Goal: Information Seeking & Learning: Learn about a topic

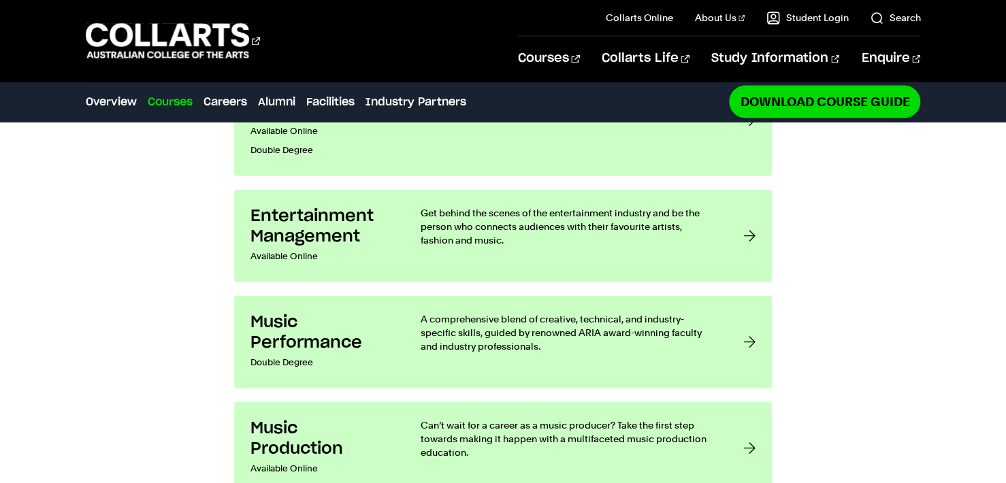
scroll to position [1202, 0]
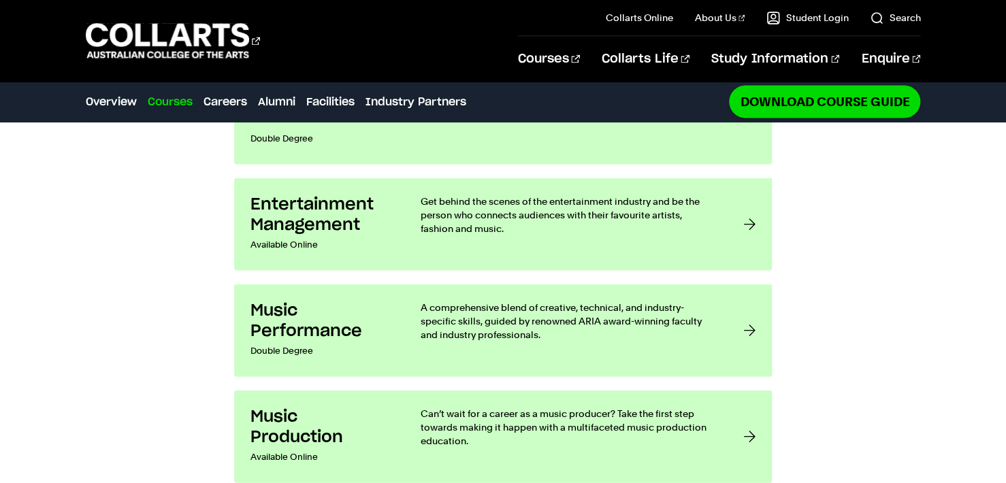
drag, startPoint x: 736, startPoint y: 349, endPoint x: 866, endPoint y: 403, distance: 141.0
click at [873, 411] on div "Music & Audio courses at Collarts Audio Production Available Online Double Degr…" at bounding box center [503, 219] width 1006 height 569
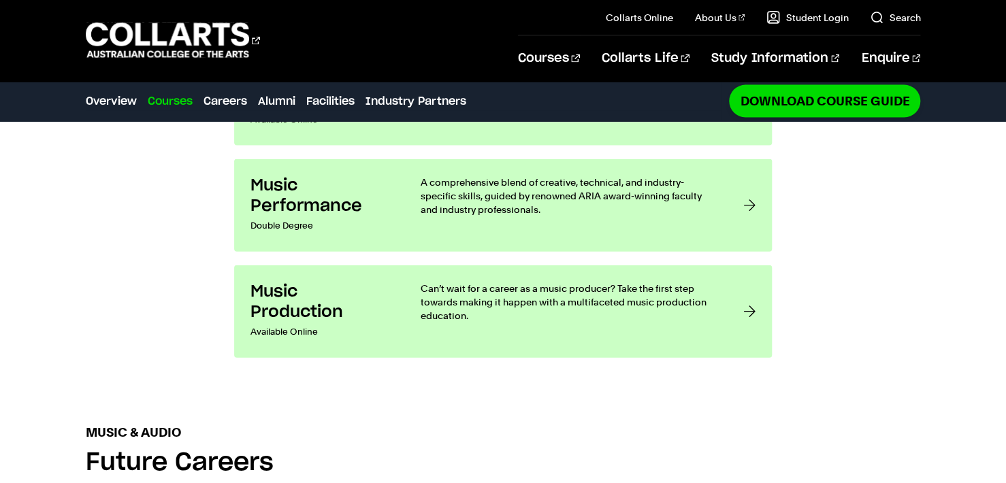
scroll to position [1317, 0]
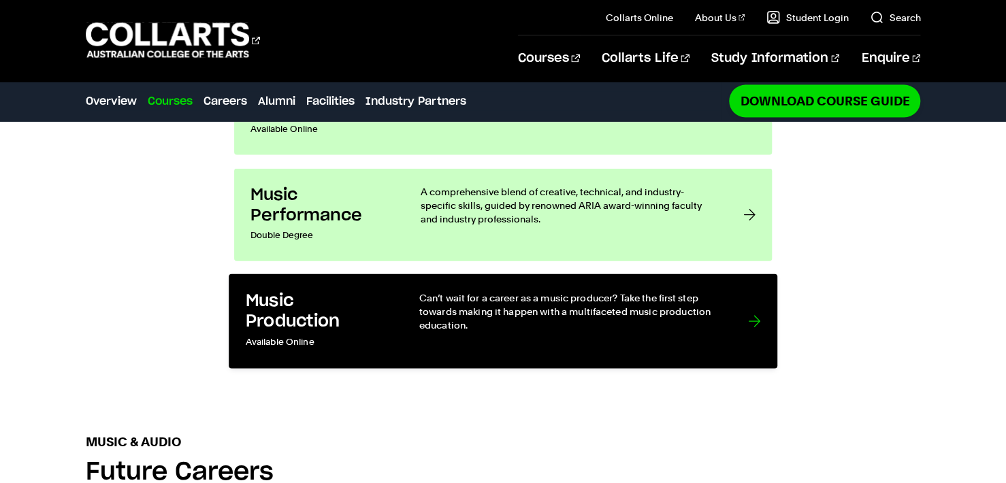
click at [749, 291] on div at bounding box center [754, 321] width 12 height 61
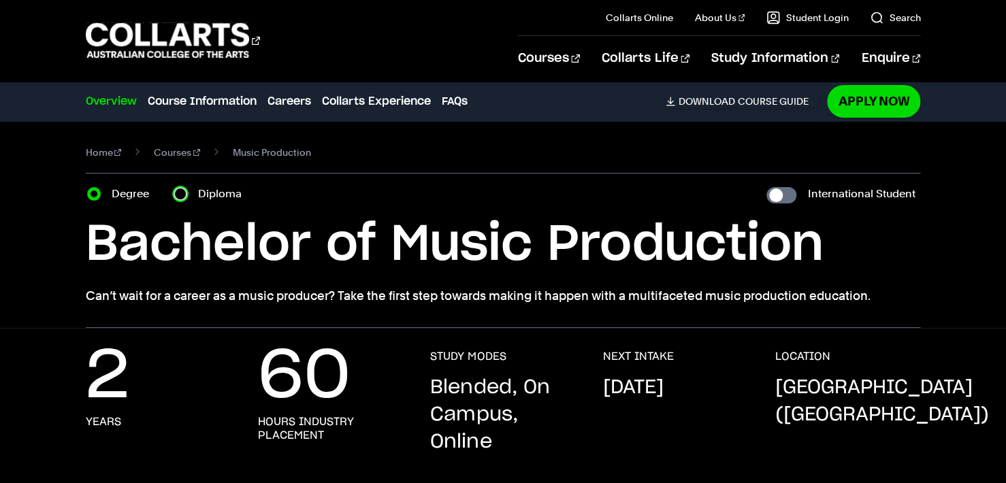
click at [180, 189] on input "Diploma" at bounding box center [181, 194] width 14 height 14
radio input "true"
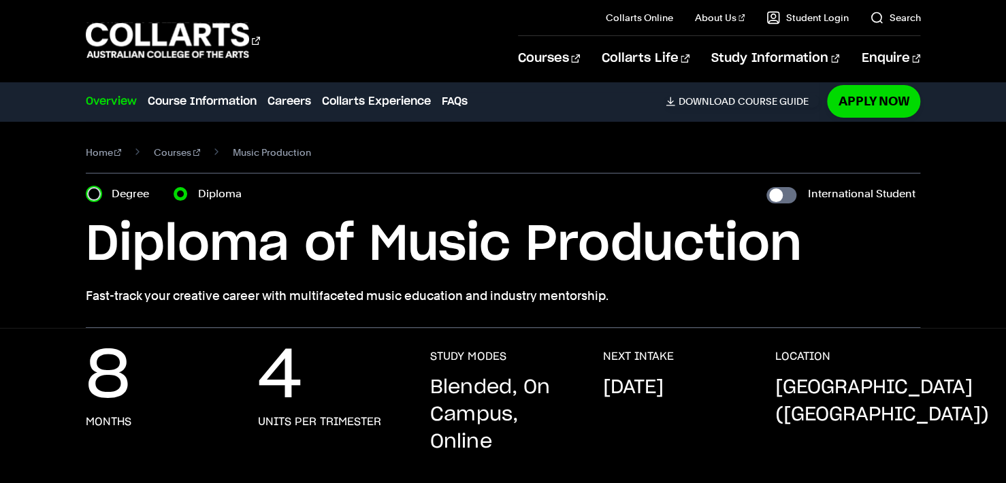
click at [90, 192] on input "Degree" at bounding box center [94, 194] width 14 height 14
radio input "true"
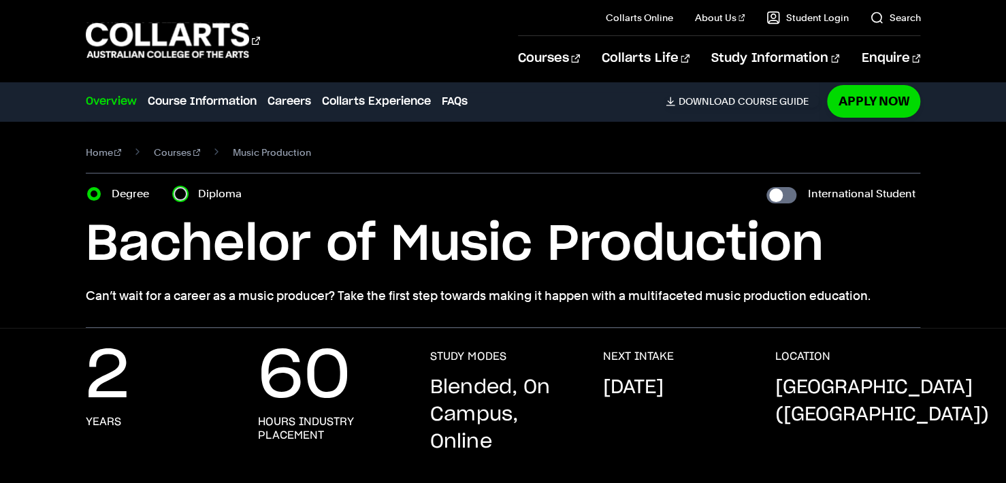
click at [180, 190] on input "Diploma" at bounding box center [181, 194] width 14 height 14
radio input "true"
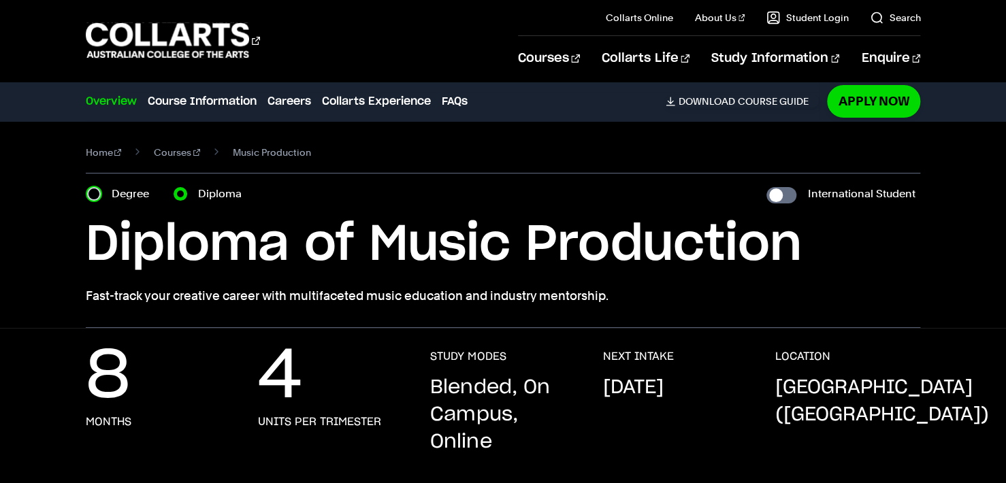
click at [97, 191] on input "Degree" at bounding box center [94, 194] width 14 height 14
radio input "true"
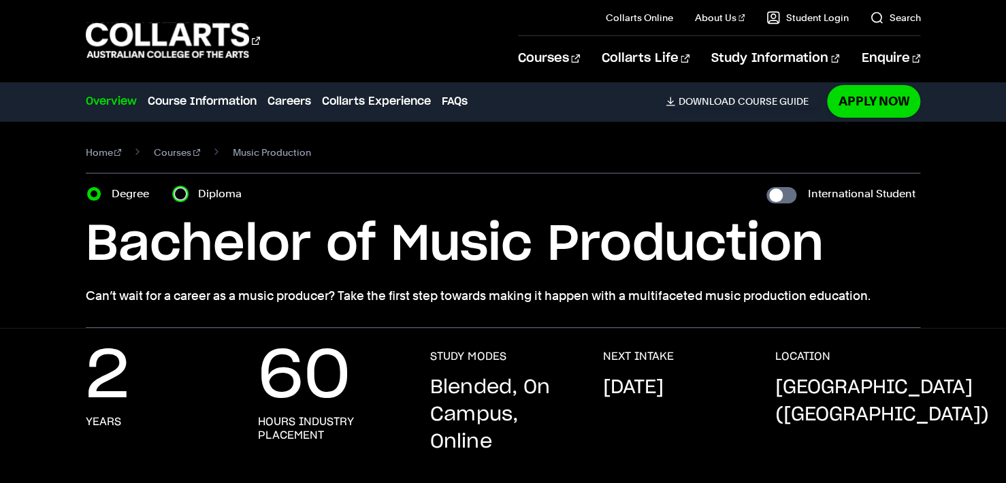
click at [184, 191] on input "Diploma" at bounding box center [181, 194] width 14 height 14
radio input "true"
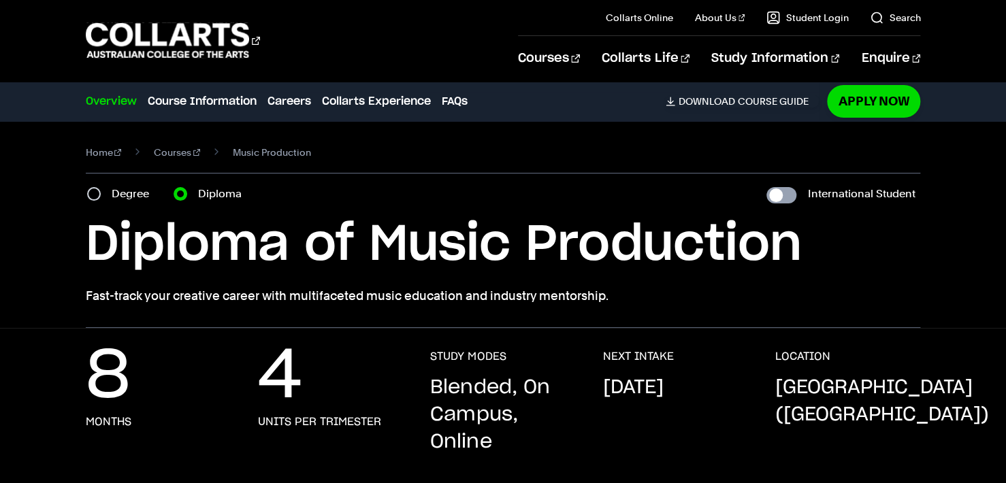
click at [771, 196] on input "International Student" at bounding box center [781, 195] width 30 height 16
checkbox input "true"
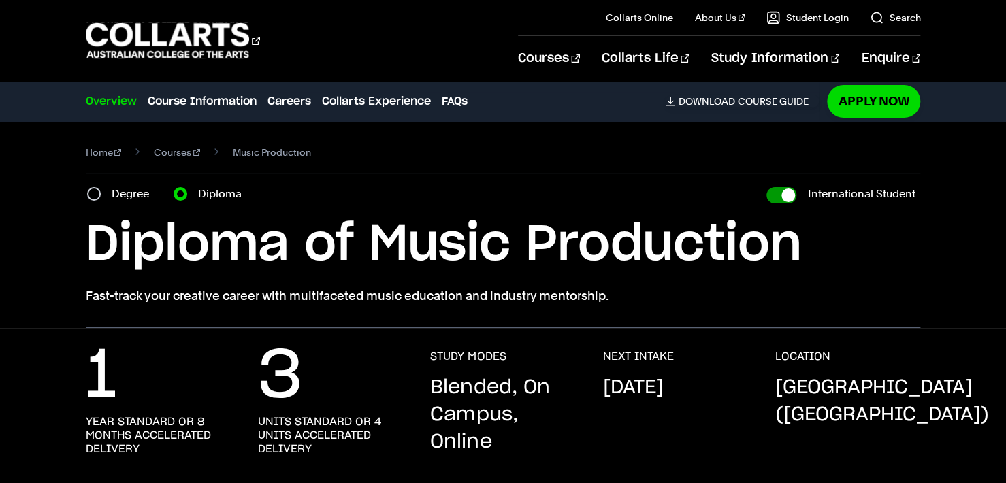
click at [791, 194] on input "International Student" at bounding box center [781, 195] width 30 height 16
checkbox input "false"
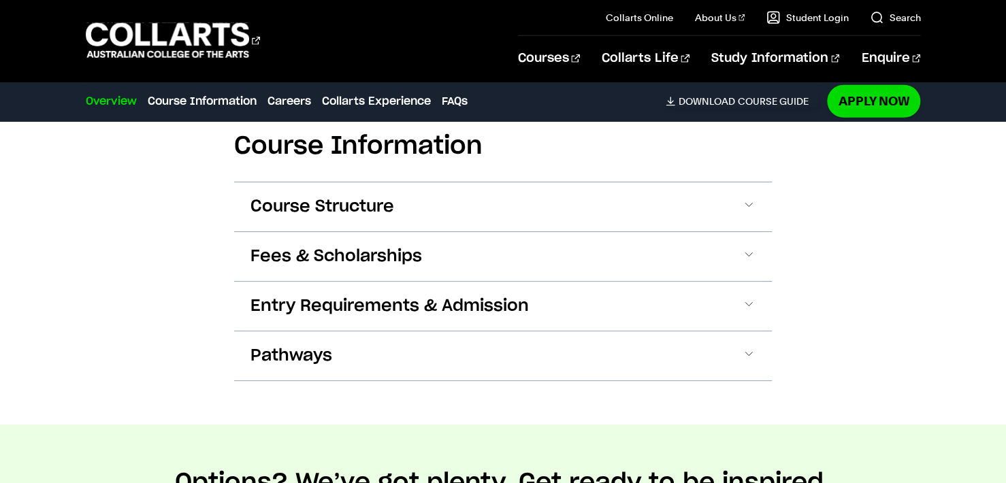
scroll to position [1747, 0]
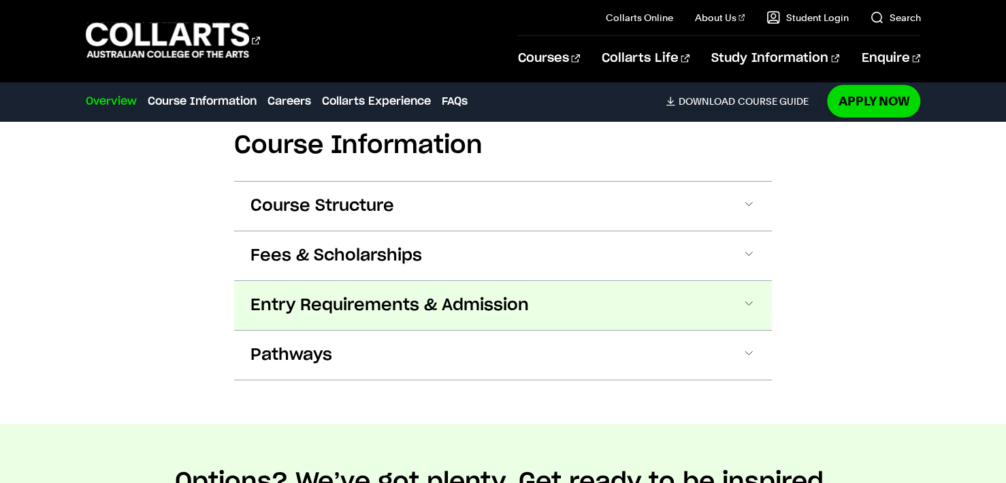
click at [760, 281] on button "Entry Requirements & Admission" at bounding box center [503, 305] width 538 height 49
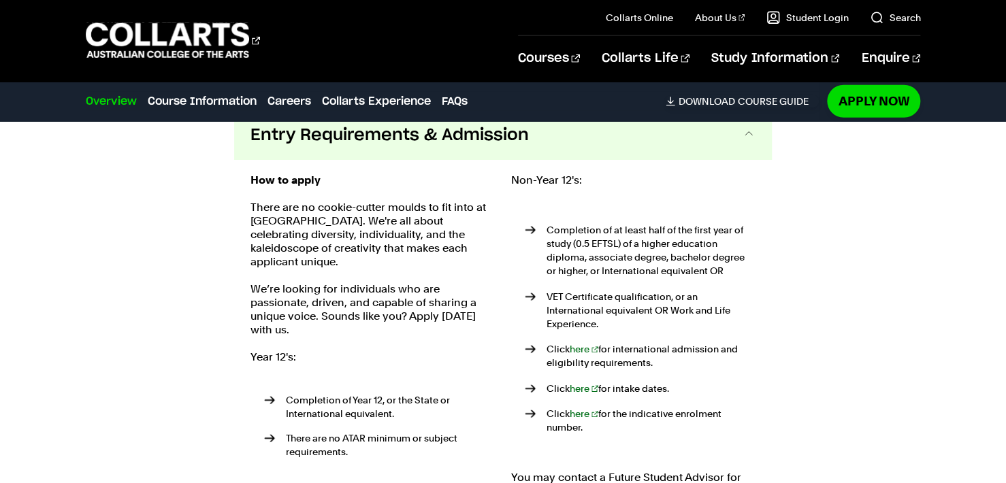
scroll to position [1909, 0]
